Goal: Information Seeking & Learning: Learn about a topic

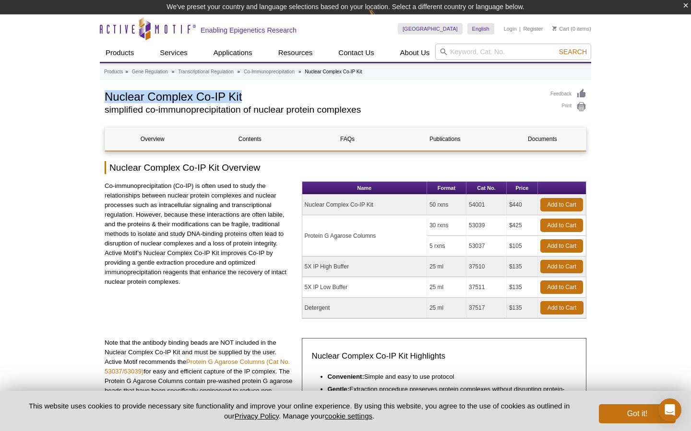
drag, startPoint x: 106, startPoint y: 96, endPoint x: 250, endPoint y: 98, distance: 144.0
click at [250, 98] on h1 "Nuclear Complex Co-IP Kit" at bounding box center [323, 96] width 436 height 14
copy h1 "Nuclear Complex Co-IP Kit"
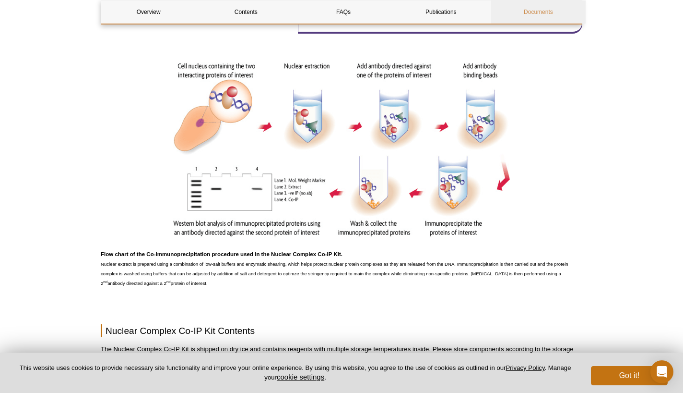
click at [534, 14] on link "Documents" at bounding box center [538, 11] width 95 height 23
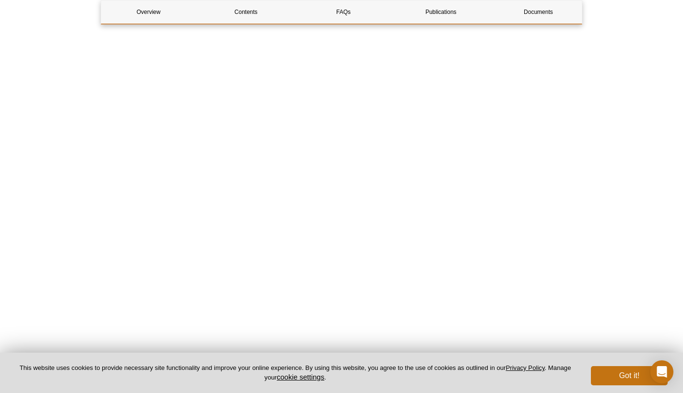
scroll to position [1228, 0]
click at [254, 10] on link "Contents" at bounding box center [246, 11] width 95 height 23
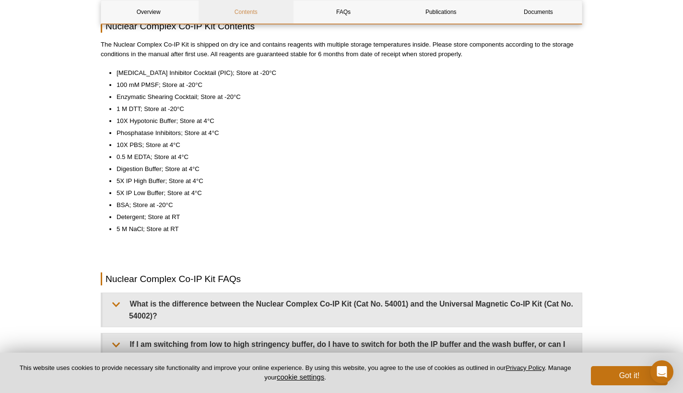
scroll to position [682, 0]
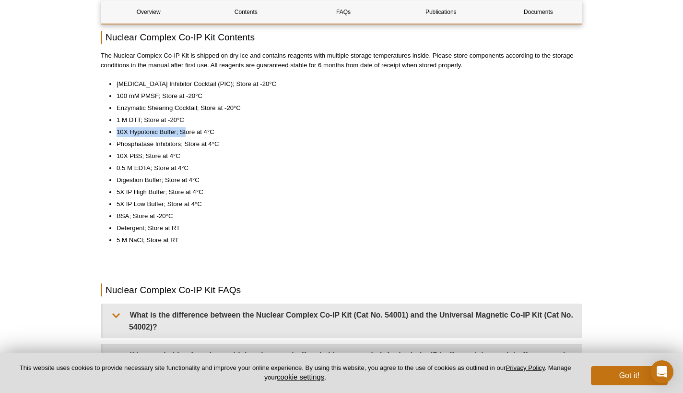
drag, startPoint x: 116, startPoint y: 133, endPoint x: 184, endPoint y: 134, distance: 68.6
click at [184, 134] on ul "[MEDICAL_DATA] Inhibitor Cocktail (PIC); Store at -20°C 100 mM PMSF; Store at -…" at bounding box center [337, 162] width 472 height 166
drag, startPoint x: 116, startPoint y: 107, endPoint x: 237, endPoint y: 109, distance: 121.4
click at [240, 107] on ul "[MEDICAL_DATA] Inhibitor Cocktail (PIC); Store at -20°C 100 mM PMSF; Store at -…" at bounding box center [337, 162] width 472 height 166
